Goal: Navigation & Orientation: Go to known website

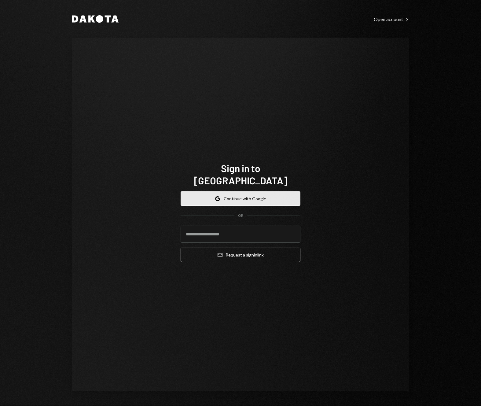
click at [243, 192] on button "Google Continue with Google" at bounding box center [241, 198] width 120 height 14
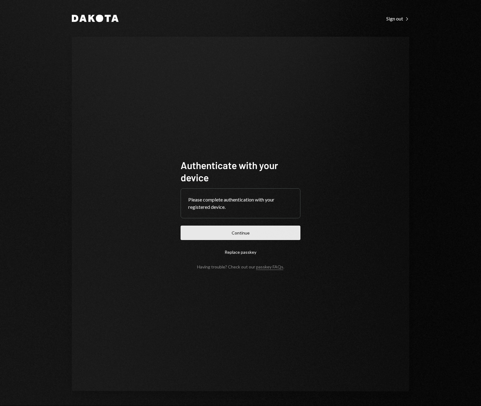
click at [263, 234] on button "Continue" at bounding box center [241, 232] width 120 height 14
